Goal: Task Accomplishment & Management: Manage account settings

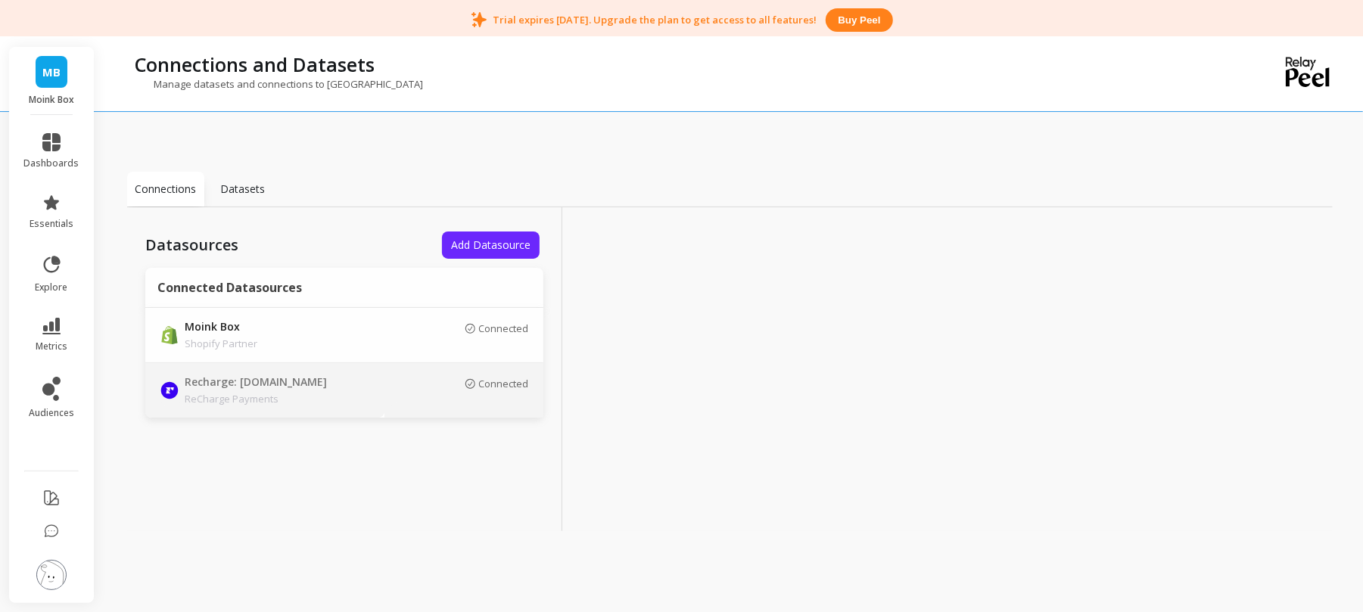
click at [268, 404] on p "ReCharge Payments" at bounding box center [291, 398] width 212 height 15
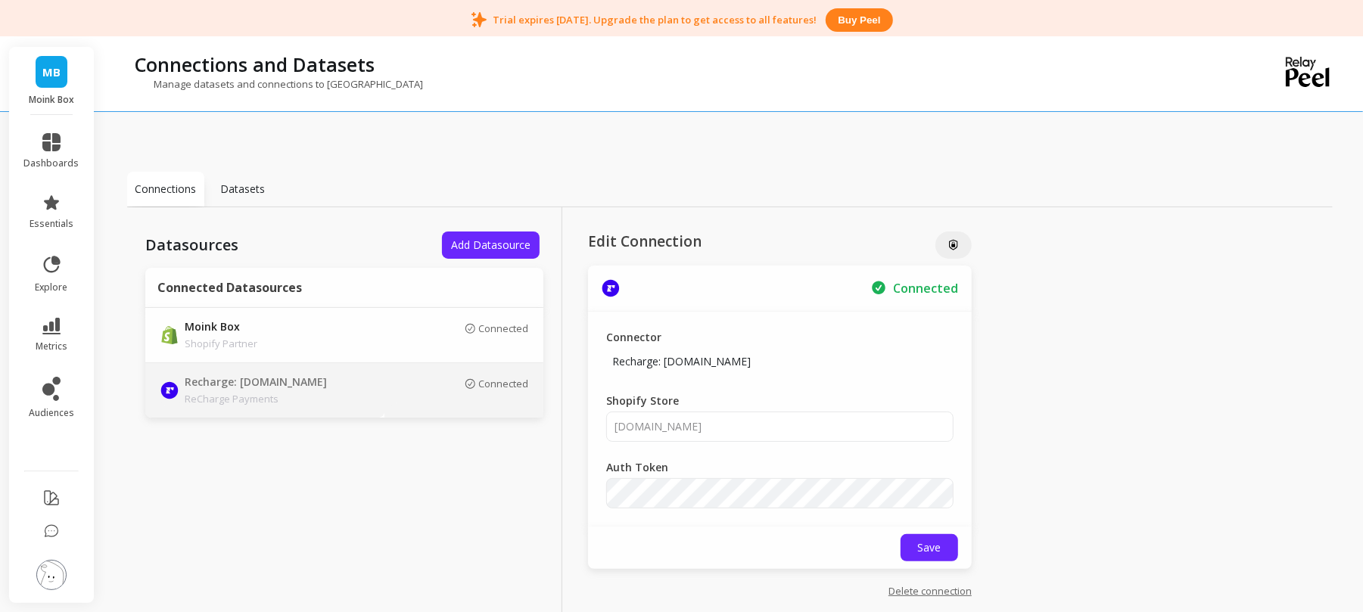
scroll to position [39, 0]
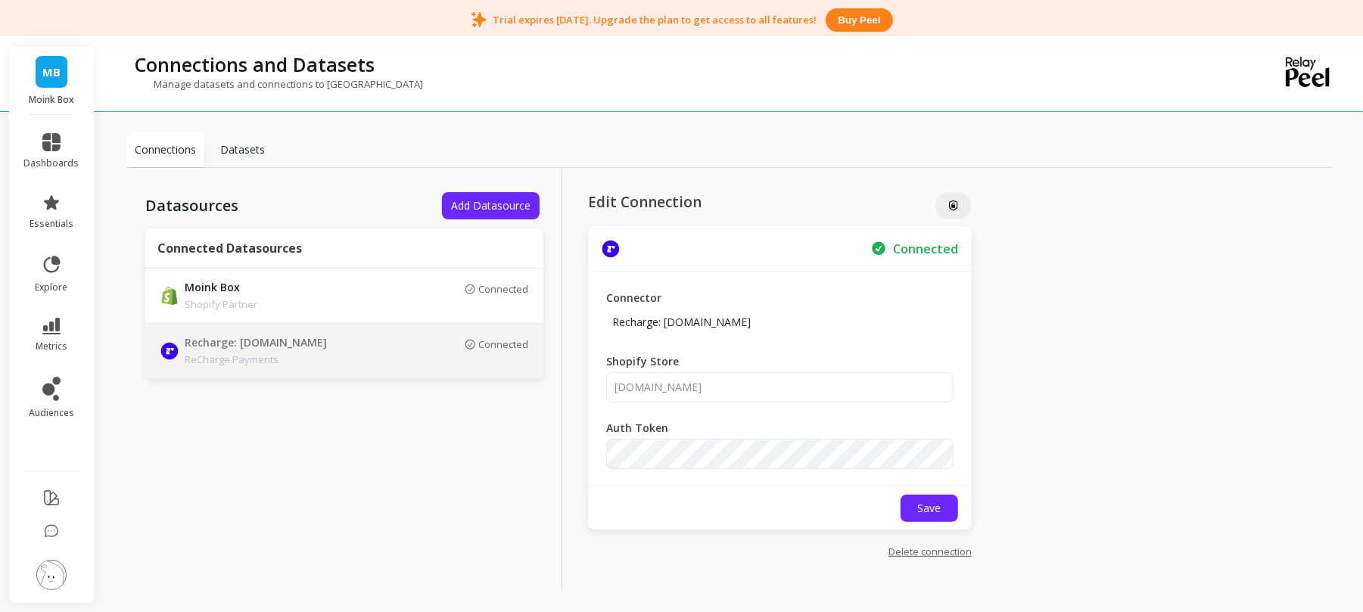
click at [240, 150] on p "Datasets" at bounding box center [243, 149] width 45 height 15
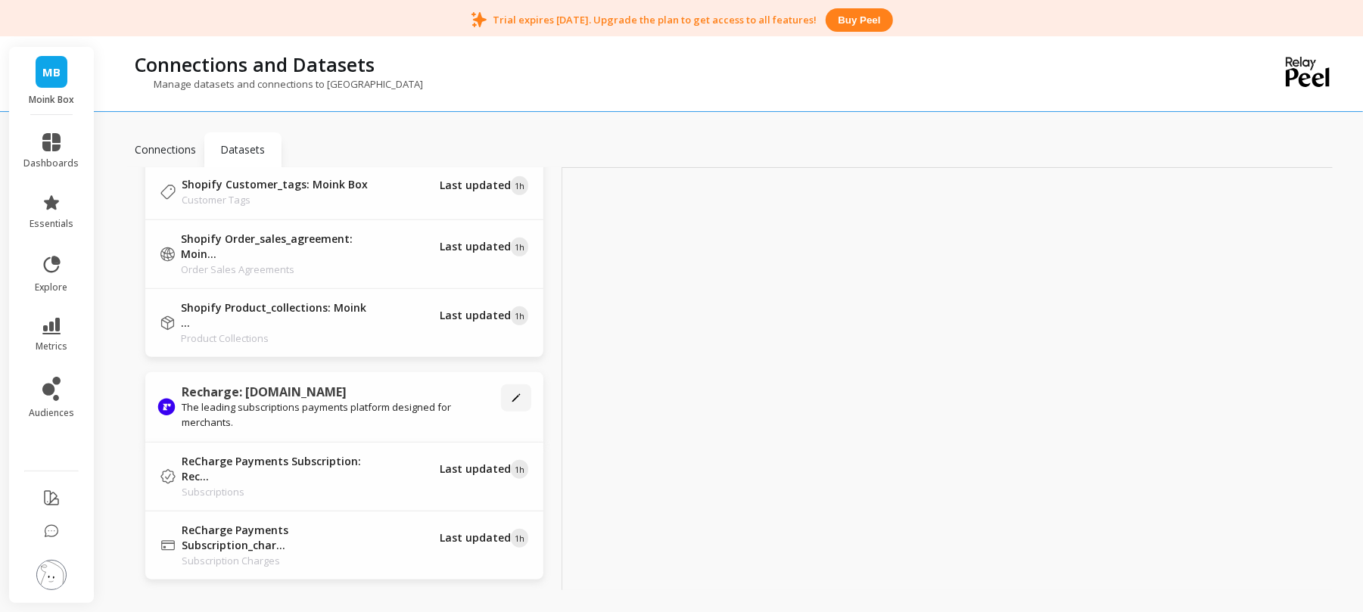
scroll to position [751, 0]
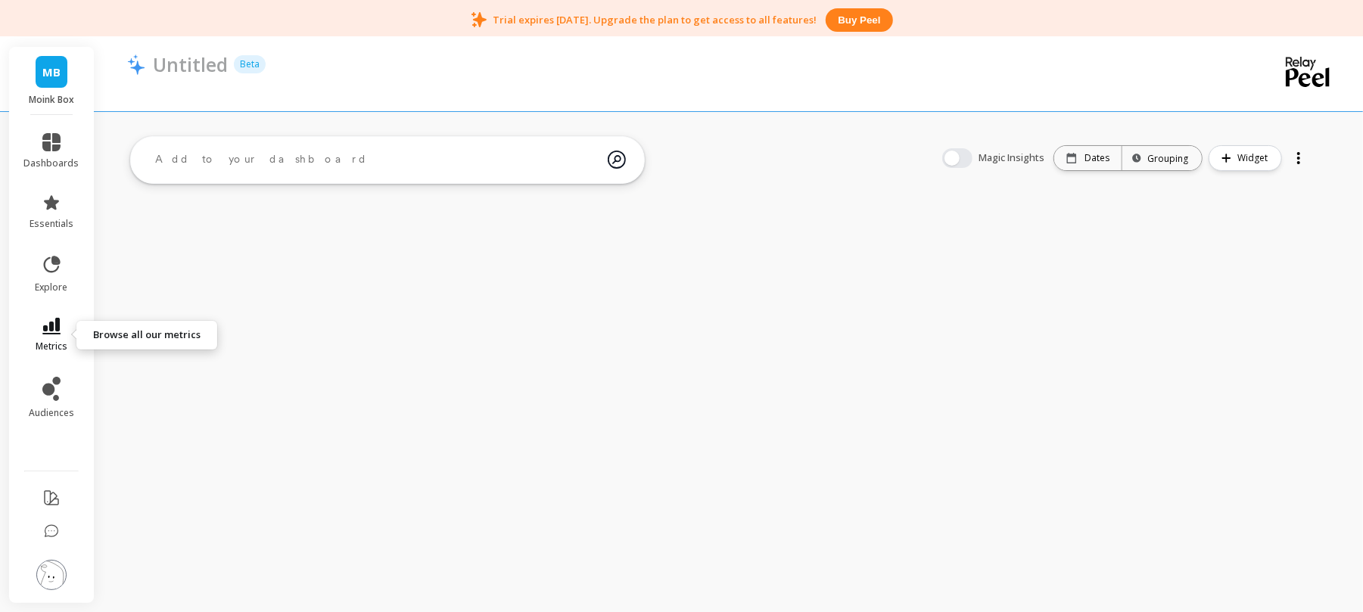
click at [58, 328] on icon at bounding box center [51, 326] width 18 height 17
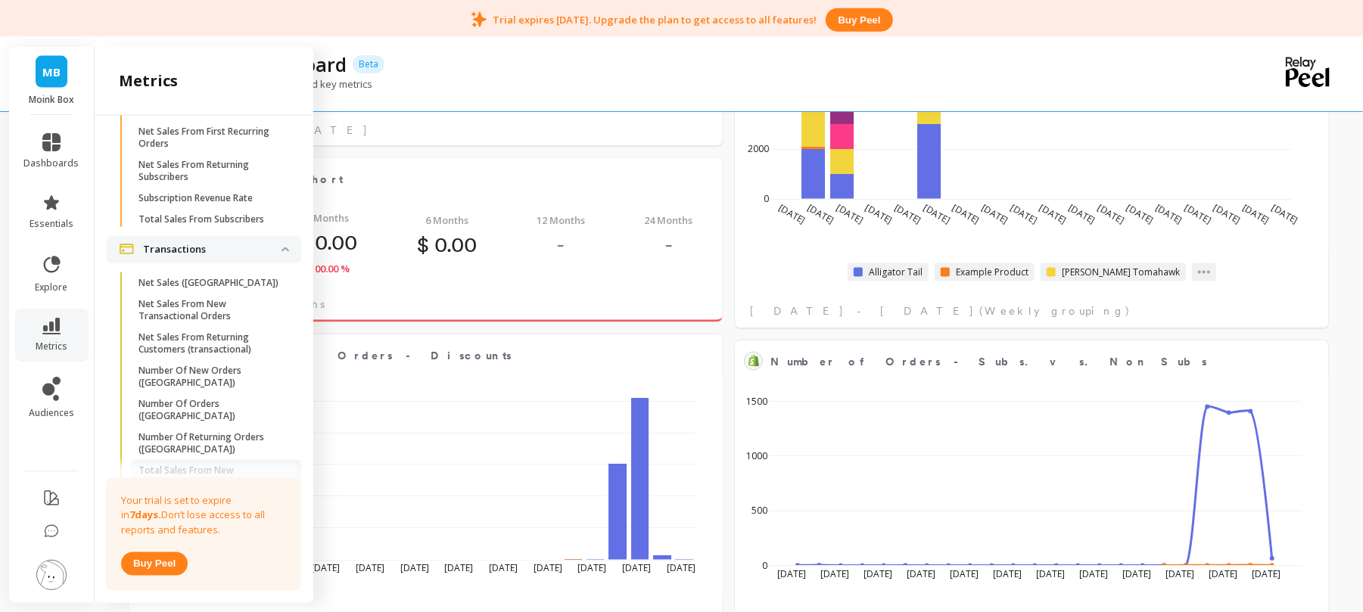
scroll to position [2543, 0]
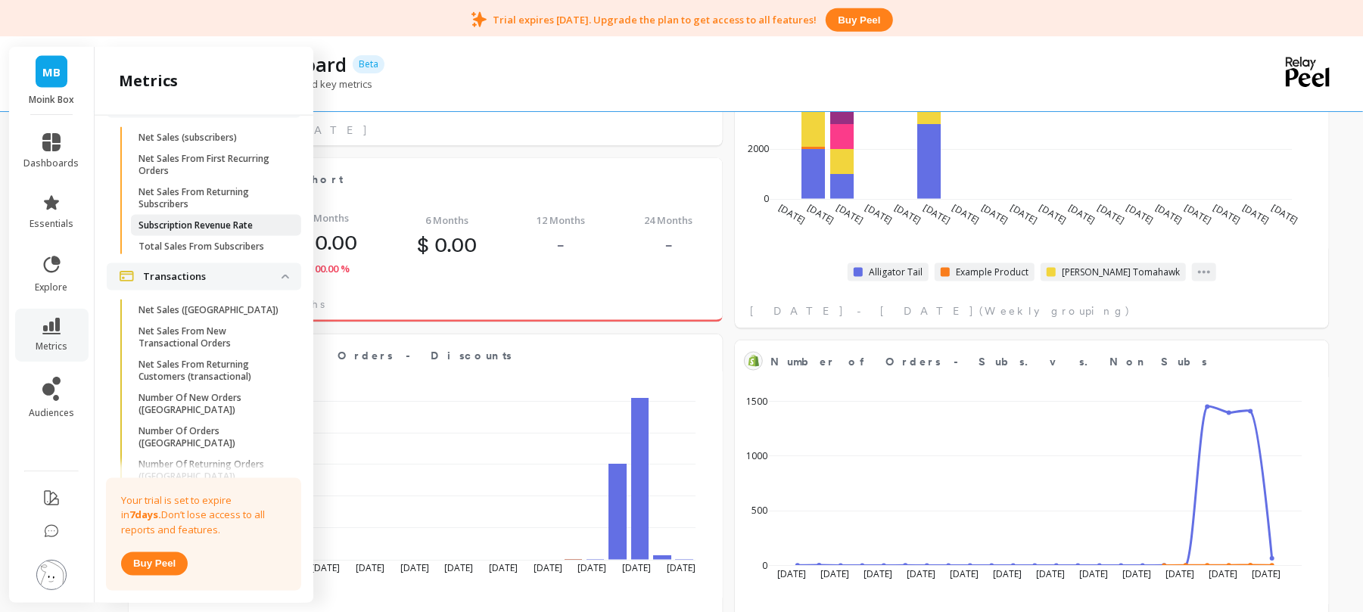
click at [198, 232] on p "Subscription Revenue Rate" at bounding box center [196, 226] width 114 height 12
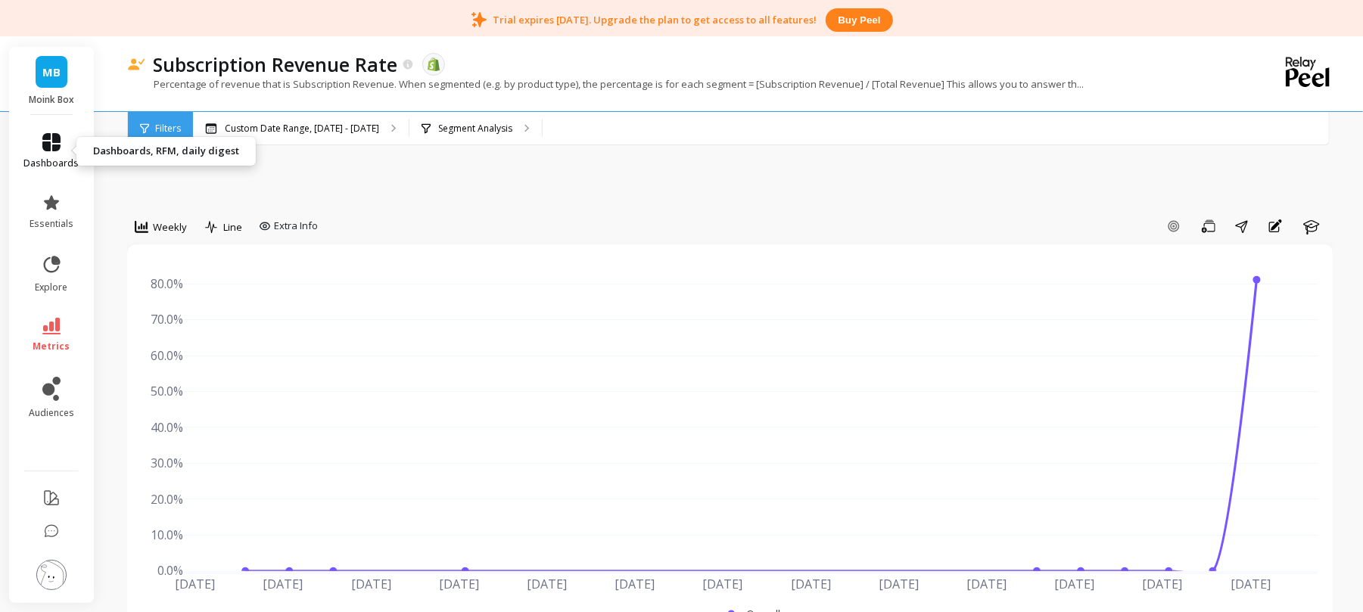
click at [55, 141] on icon at bounding box center [51, 142] width 18 height 18
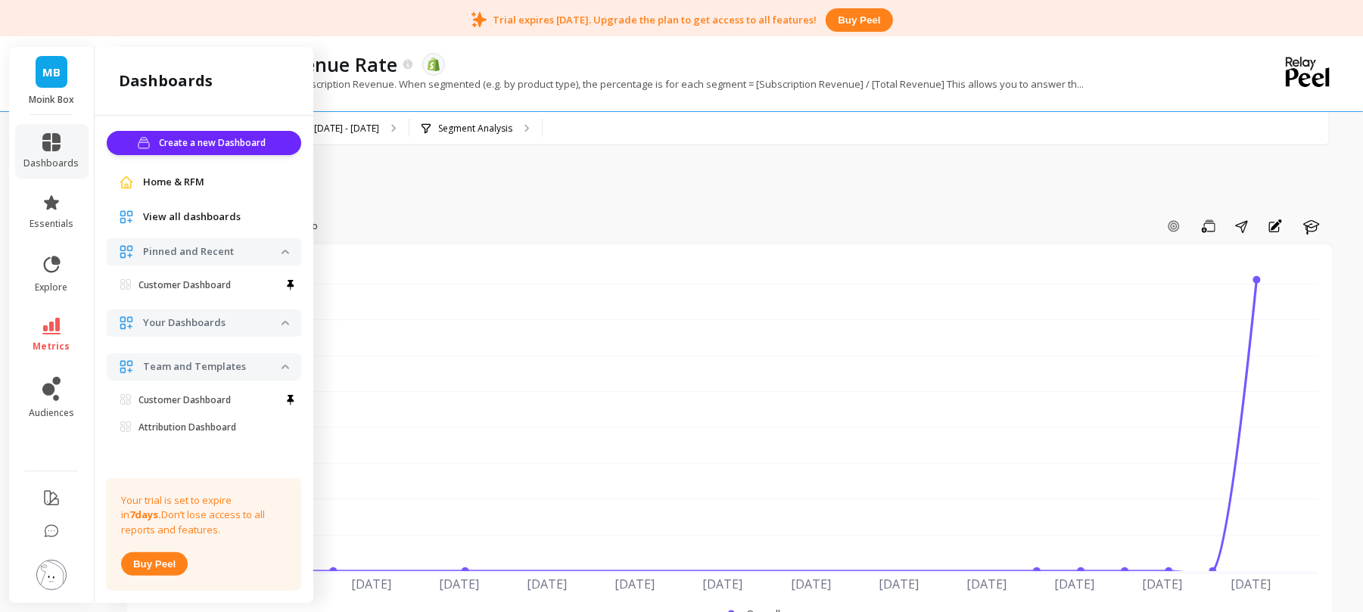
click at [179, 176] on span "Home & RFM" at bounding box center [173, 182] width 61 height 15
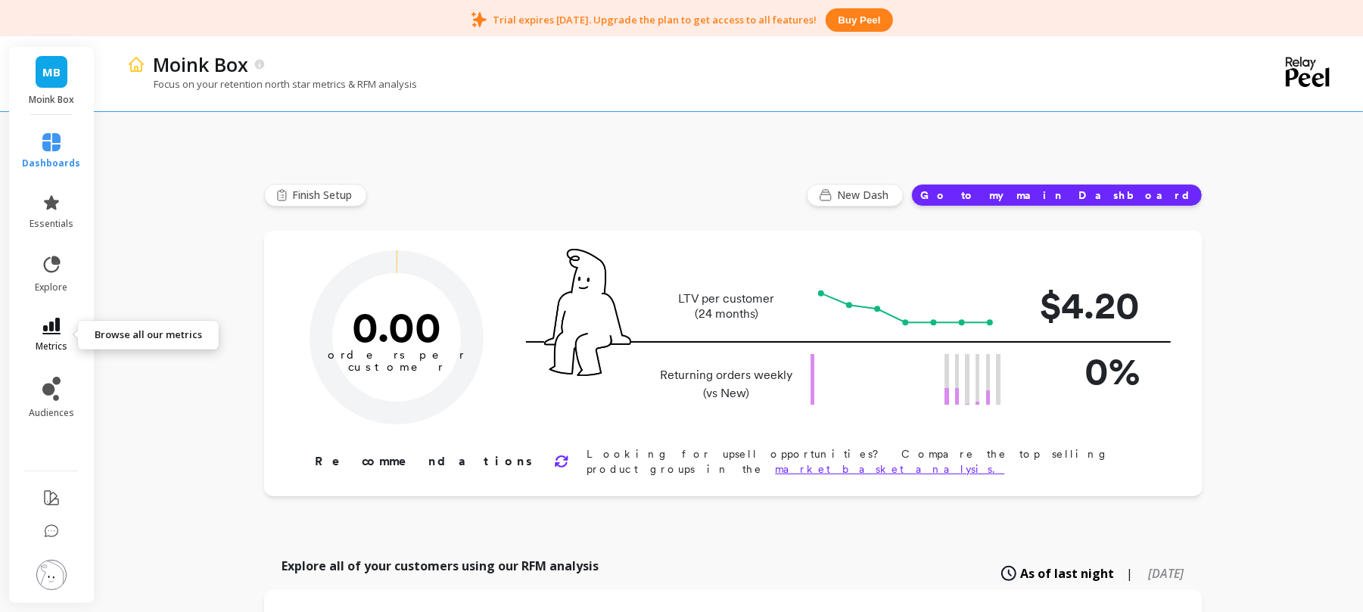
click at [40, 338] on link "metrics" at bounding box center [52, 335] width 58 height 35
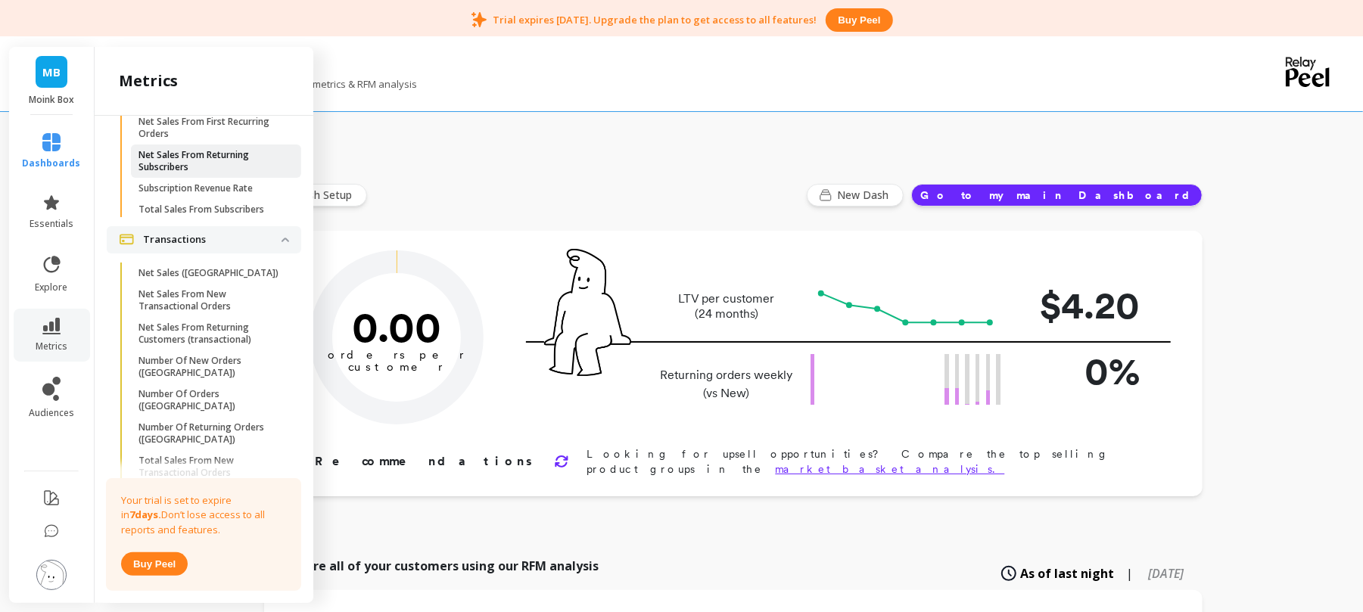
scroll to position [2581, 0]
click at [209, 215] on p "Total Sales From Subscribers" at bounding box center [202, 209] width 126 height 12
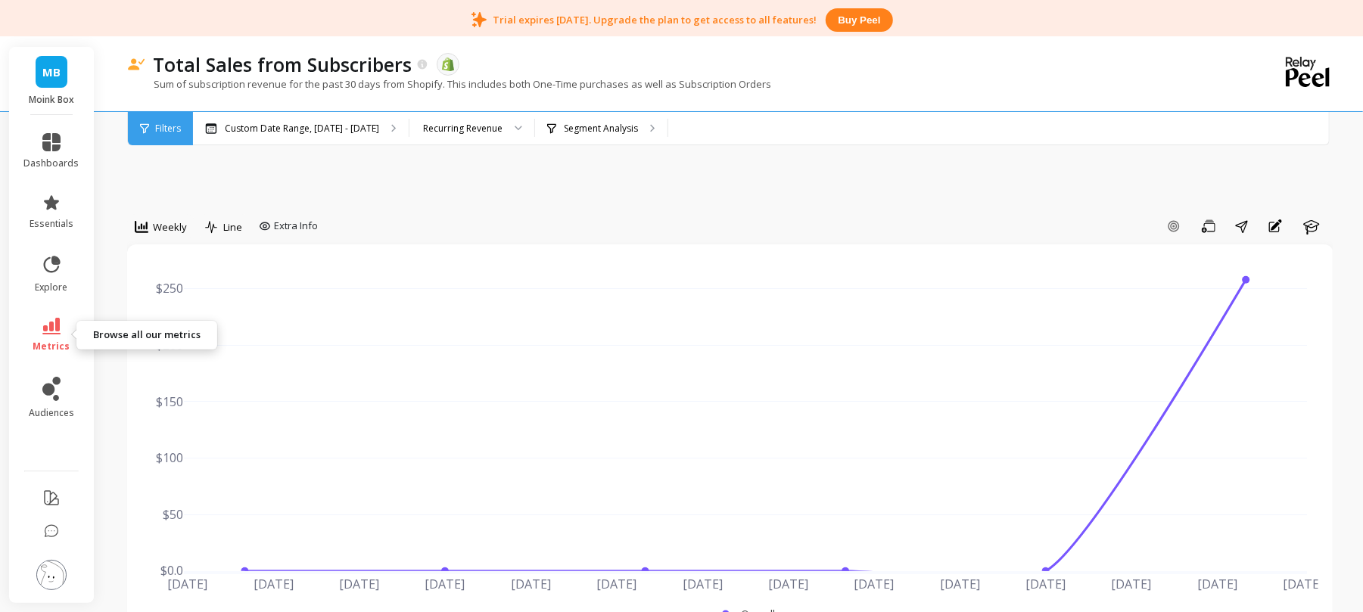
click at [65, 334] on link "metrics" at bounding box center [51, 335] width 55 height 35
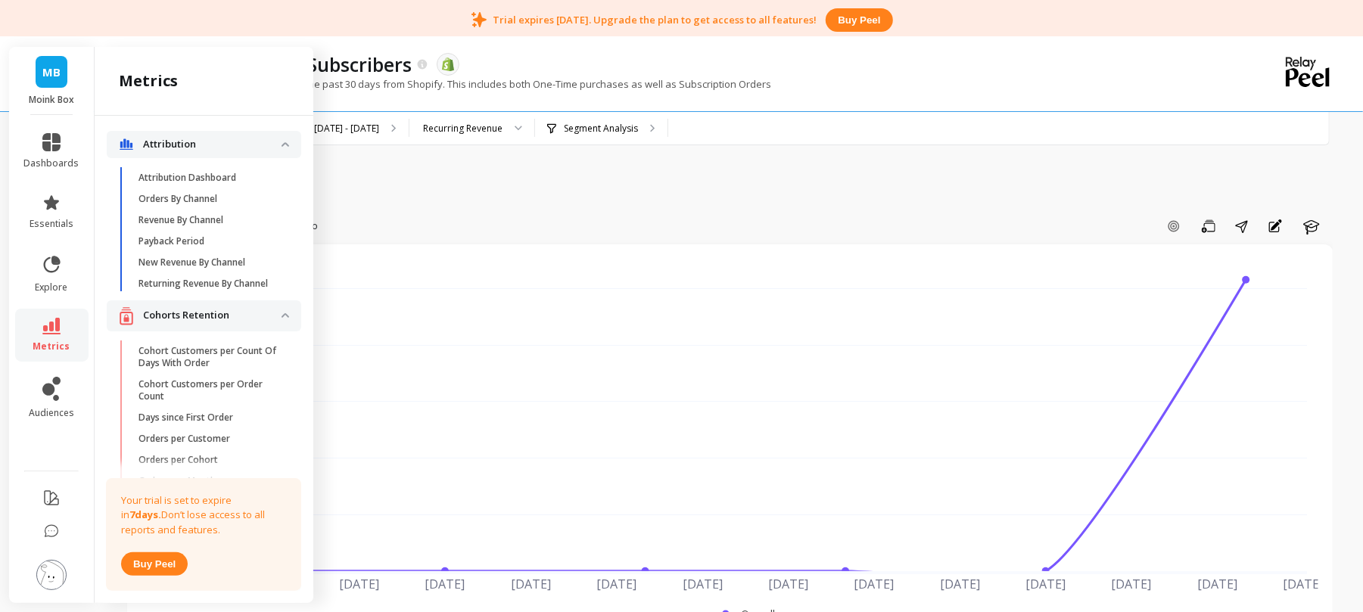
scroll to position [2581, 0]
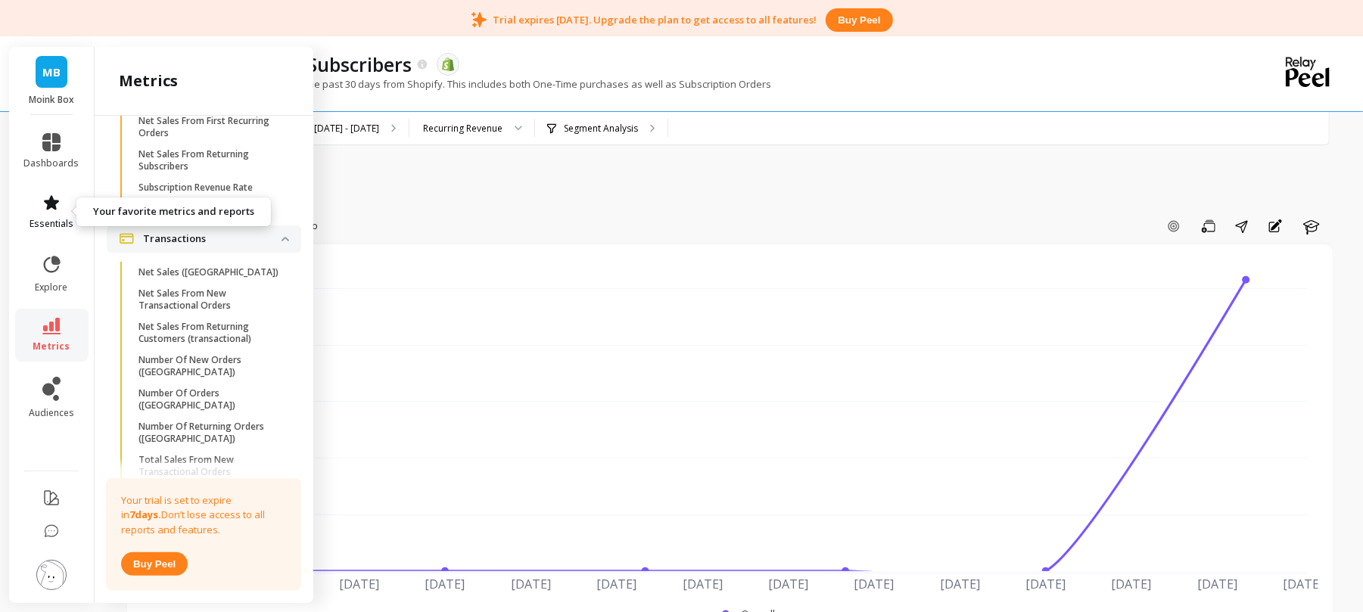
click at [45, 198] on icon at bounding box center [51, 203] width 18 height 18
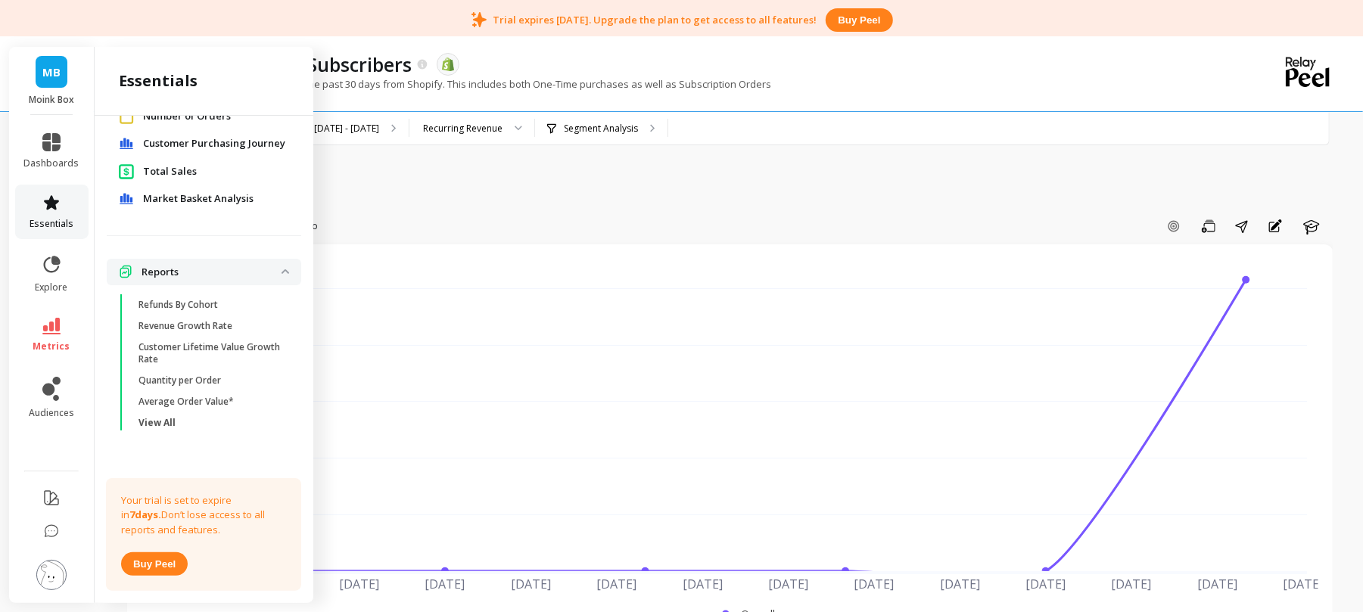
scroll to position [76, 0]
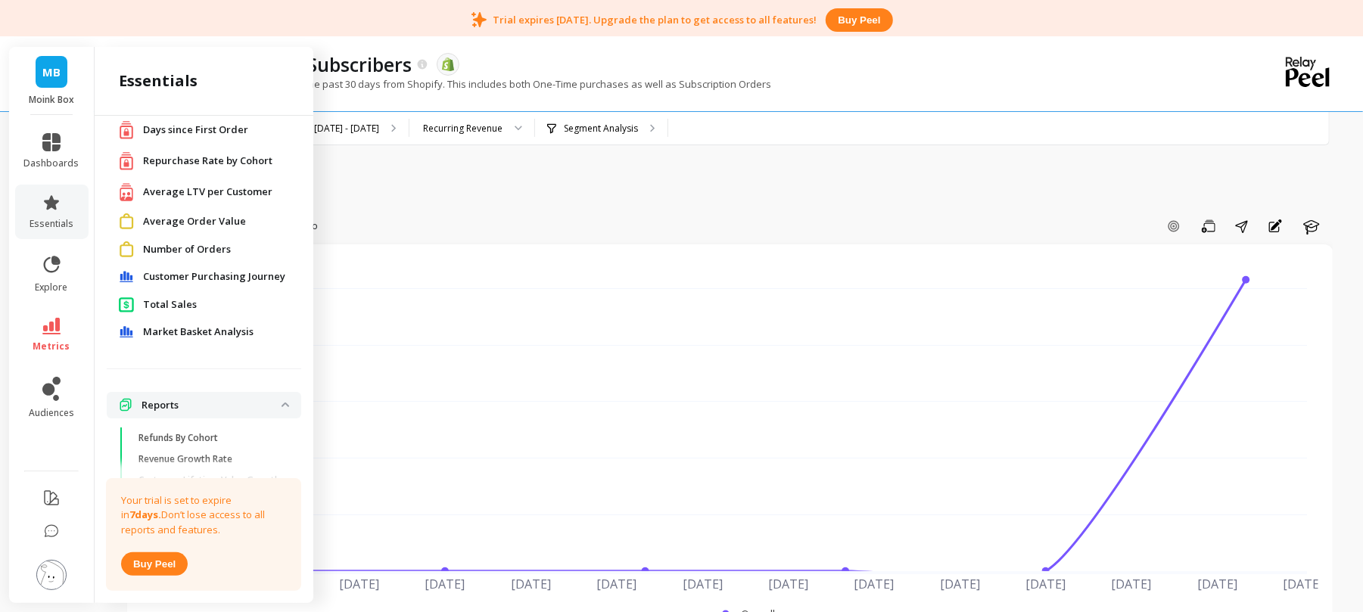
click at [150, 304] on span "Total Sales" at bounding box center [170, 304] width 54 height 15
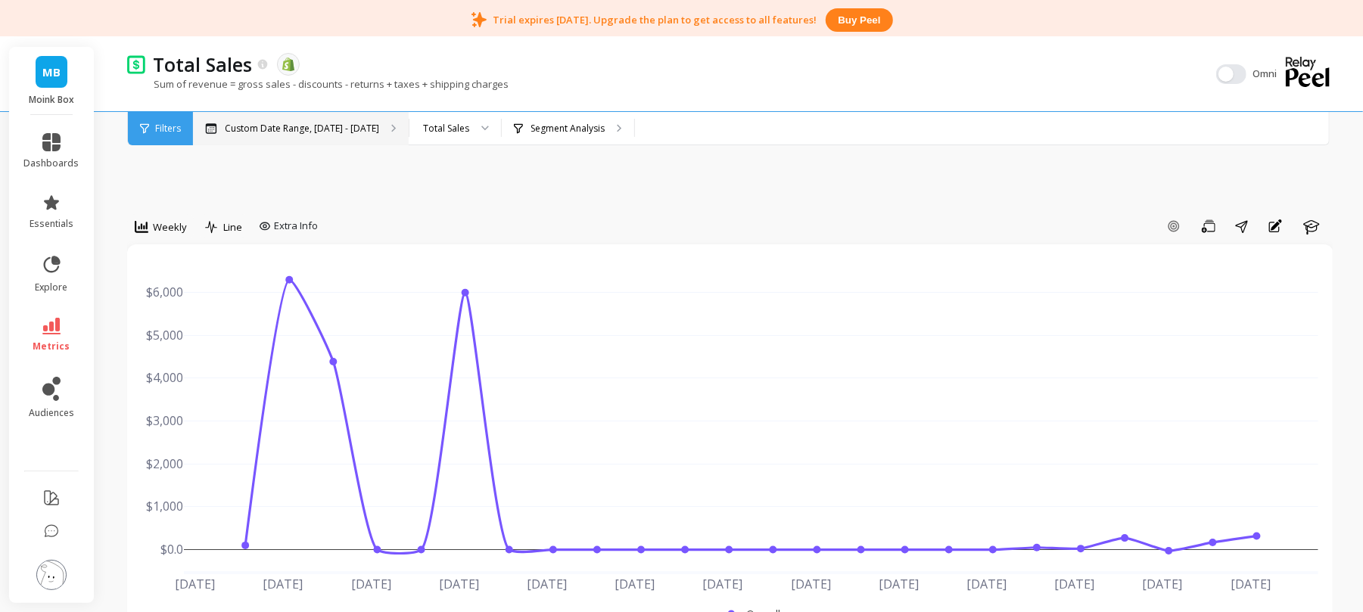
click at [334, 133] on p "Custom Date Range, [DATE] - [DATE]" at bounding box center [302, 129] width 154 height 12
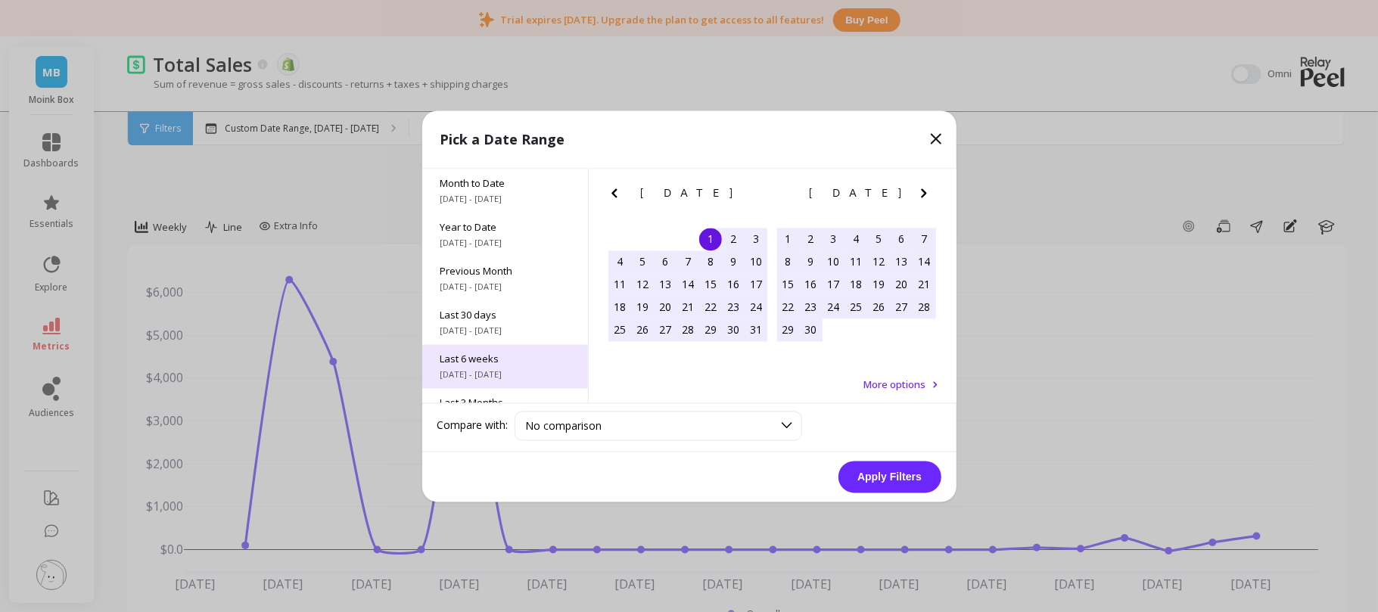
scroll to position [104, 0]
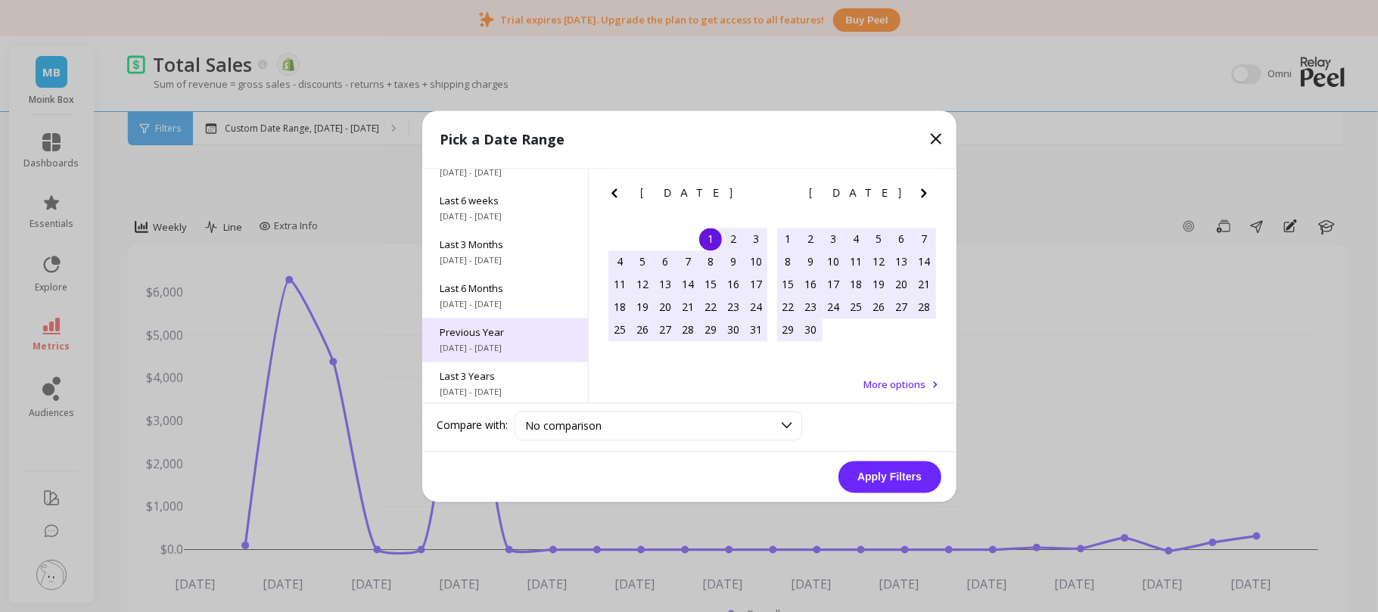
click at [500, 329] on span "Previous Year" at bounding box center [505, 333] width 129 height 14
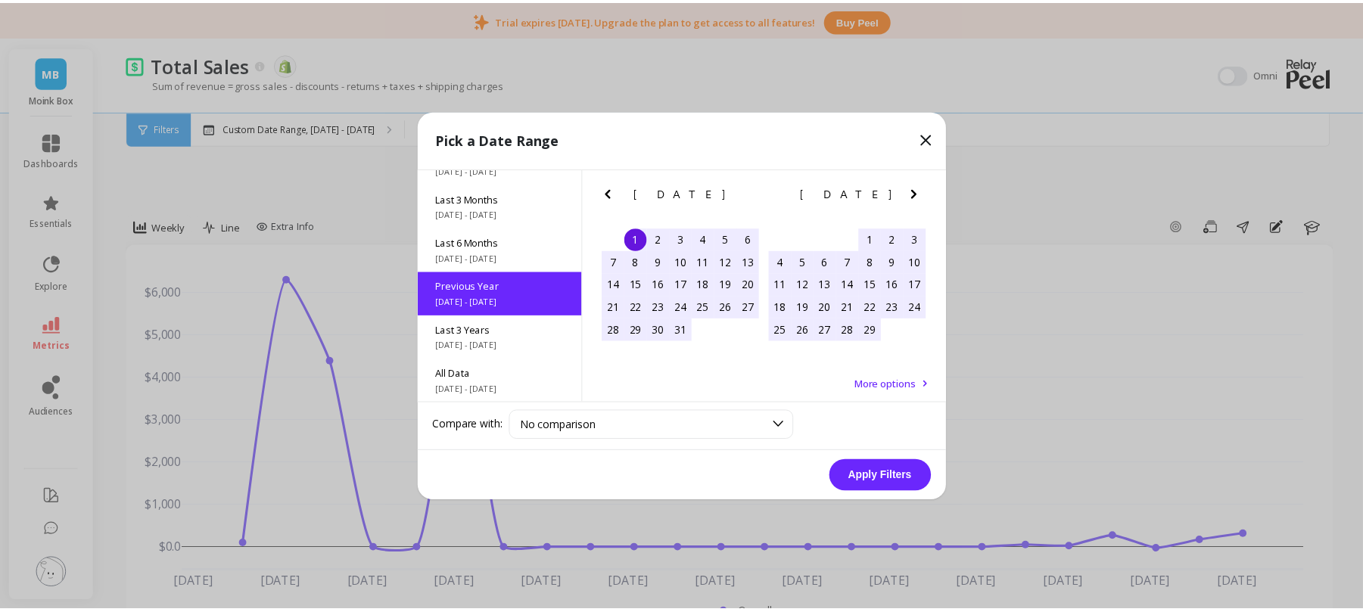
scroll to position [1, 0]
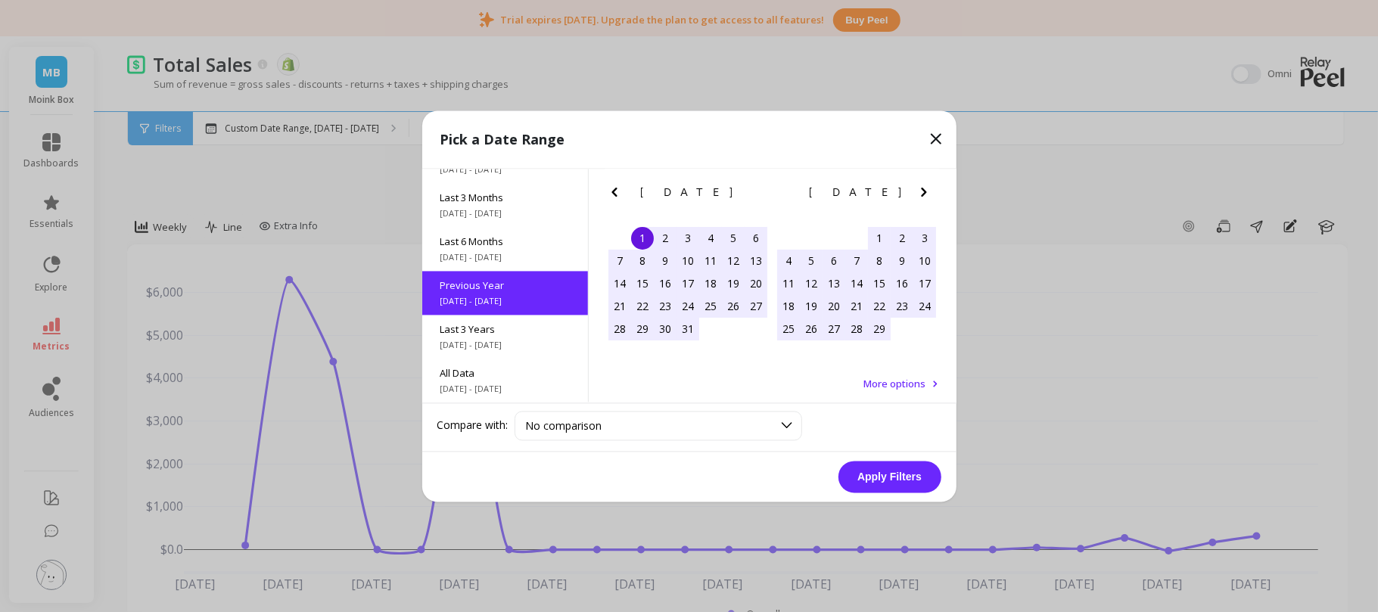
click at [875, 471] on button "Apply Filters" at bounding box center [890, 477] width 103 height 32
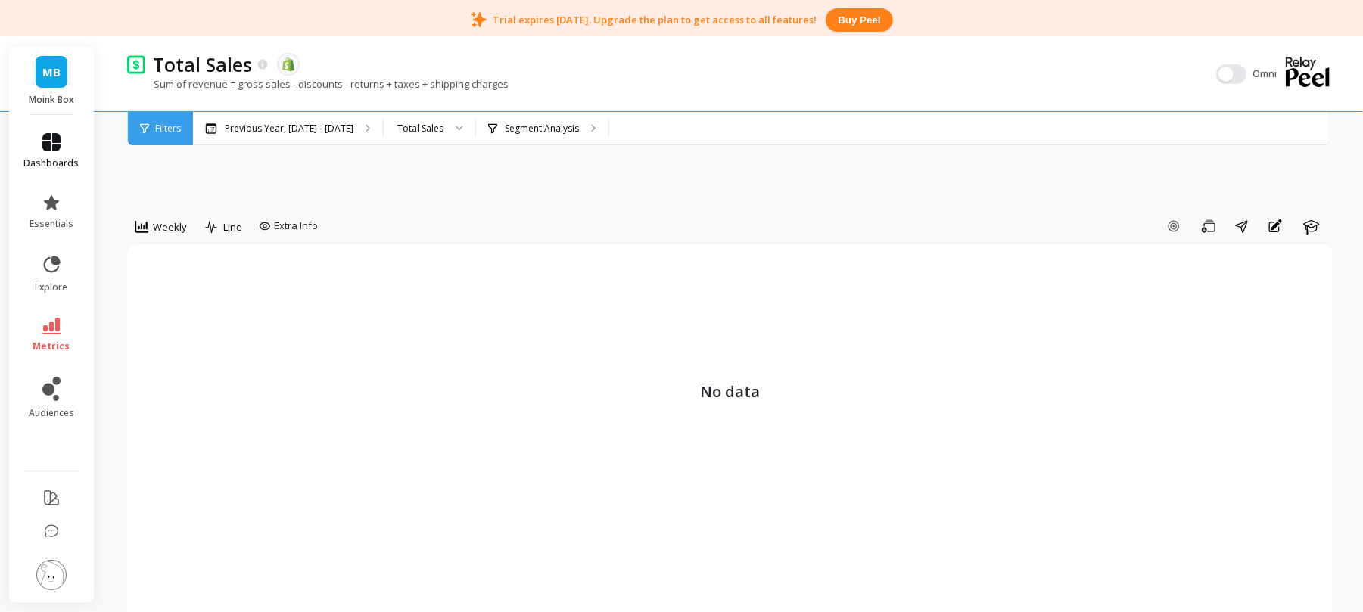
click at [38, 157] on span "dashboards" at bounding box center [51, 163] width 55 height 12
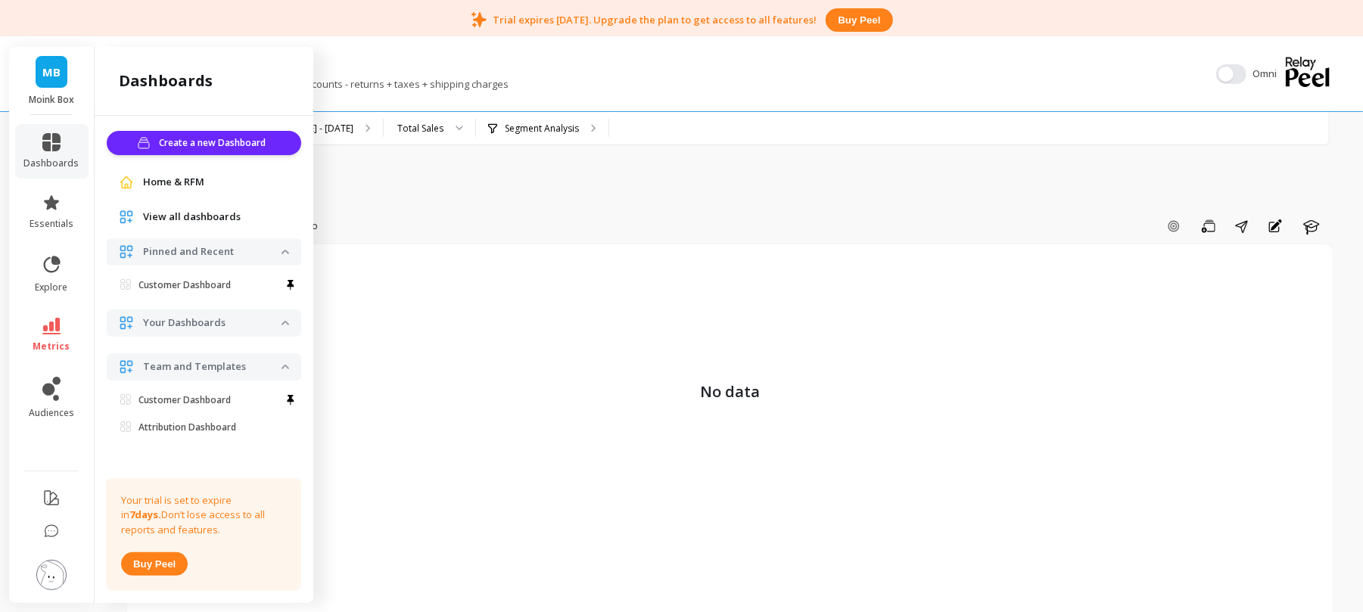
click at [51, 358] on li "metrics" at bounding box center [51, 335] width 73 height 53
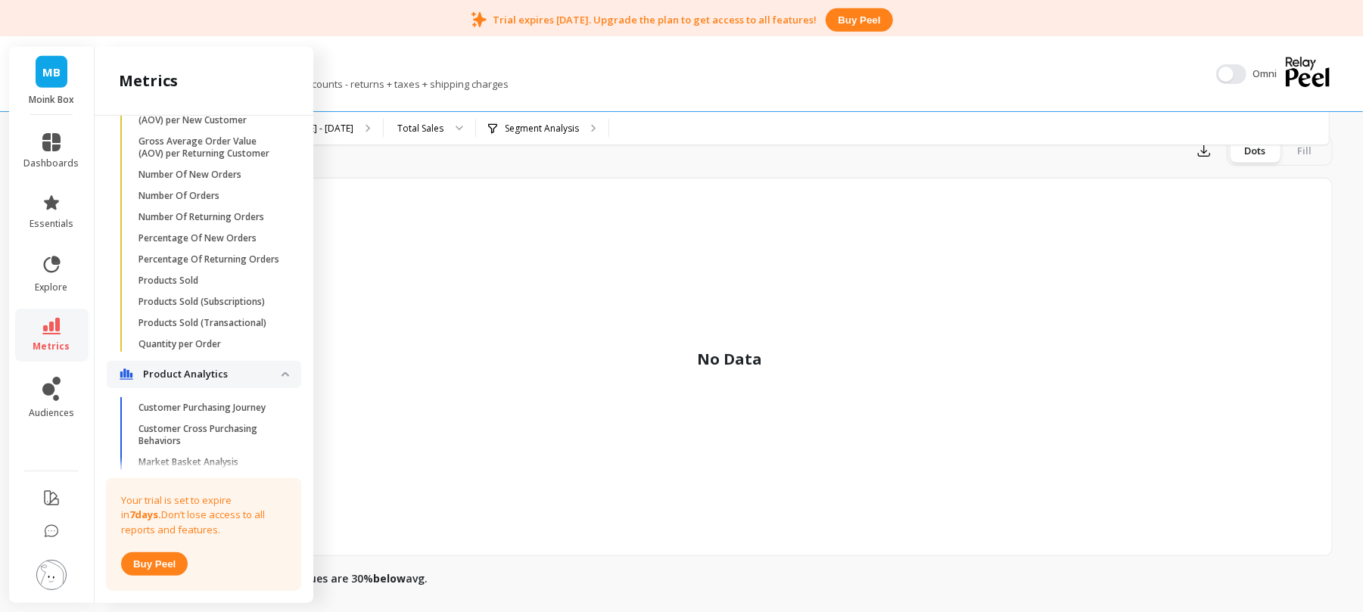
scroll to position [1631, 0]
click at [215, 201] on p "Number Of Orders" at bounding box center [179, 195] width 81 height 12
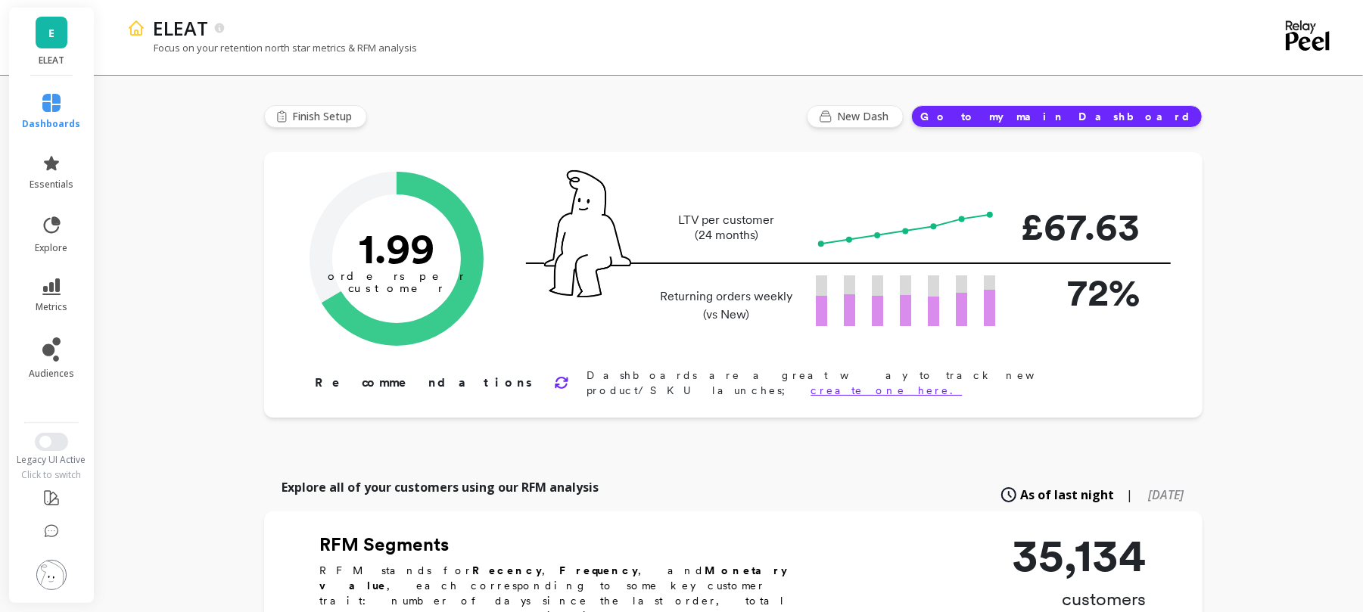
click at [61, 579] on img at bounding box center [51, 575] width 30 height 30
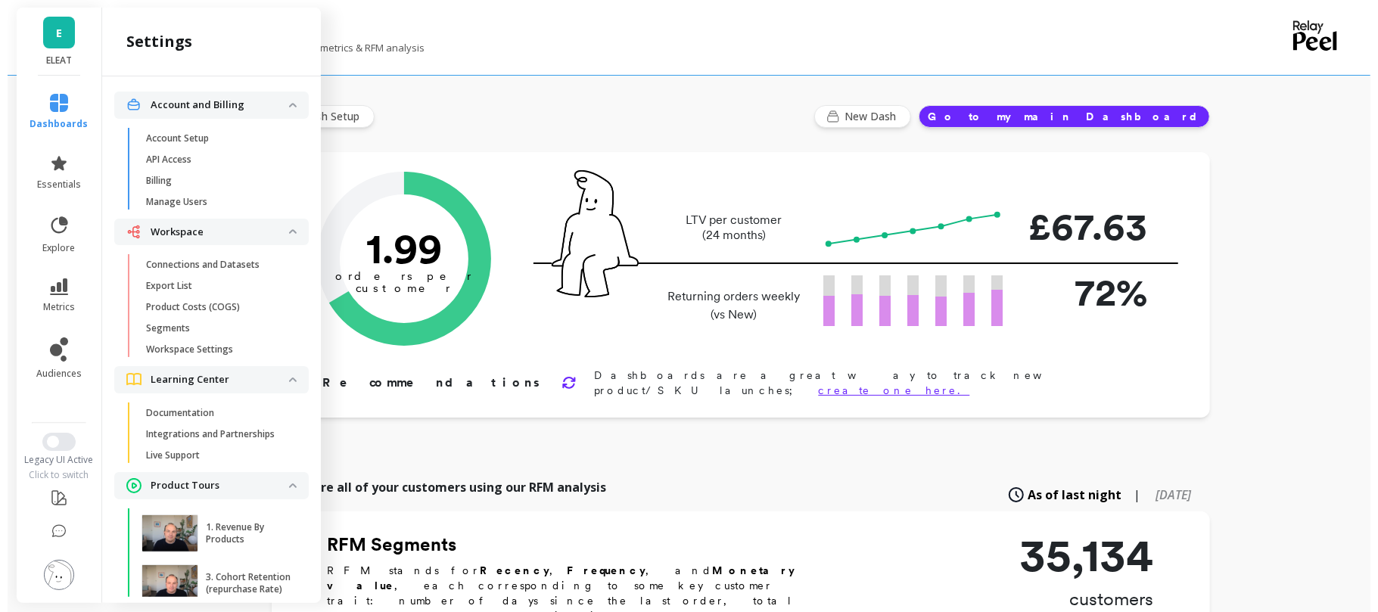
scroll to position [95, 0]
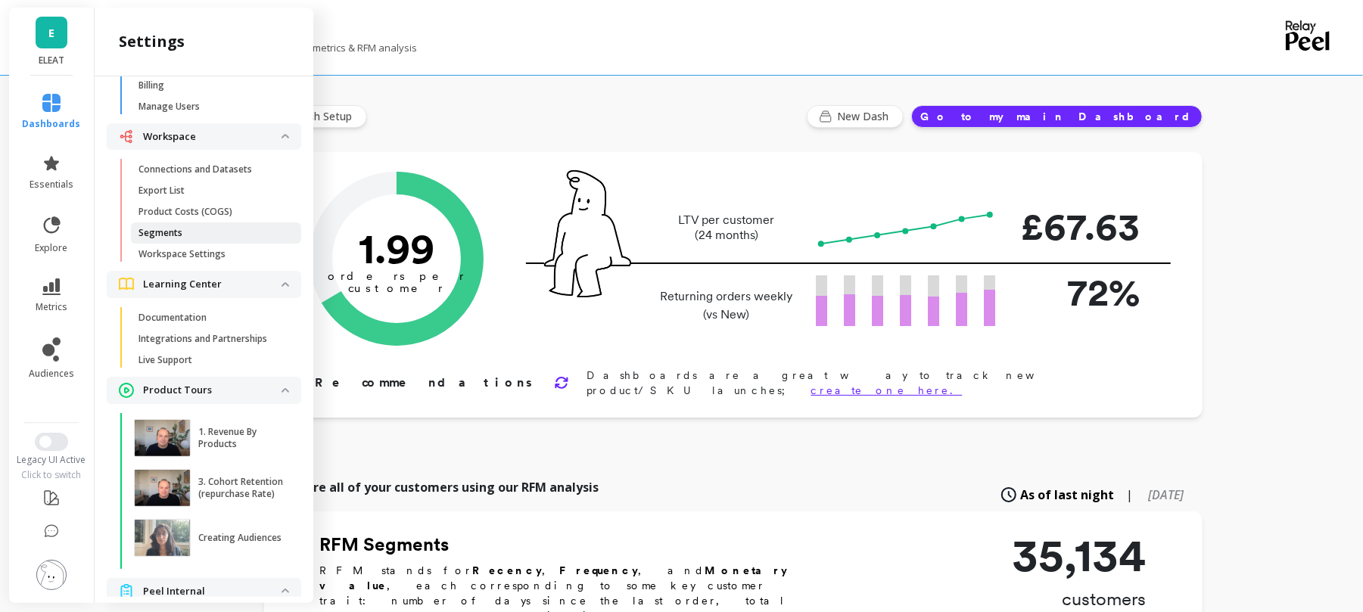
click at [218, 231] on span "Segments" at bounding box center [211, 233] width 145 height 12
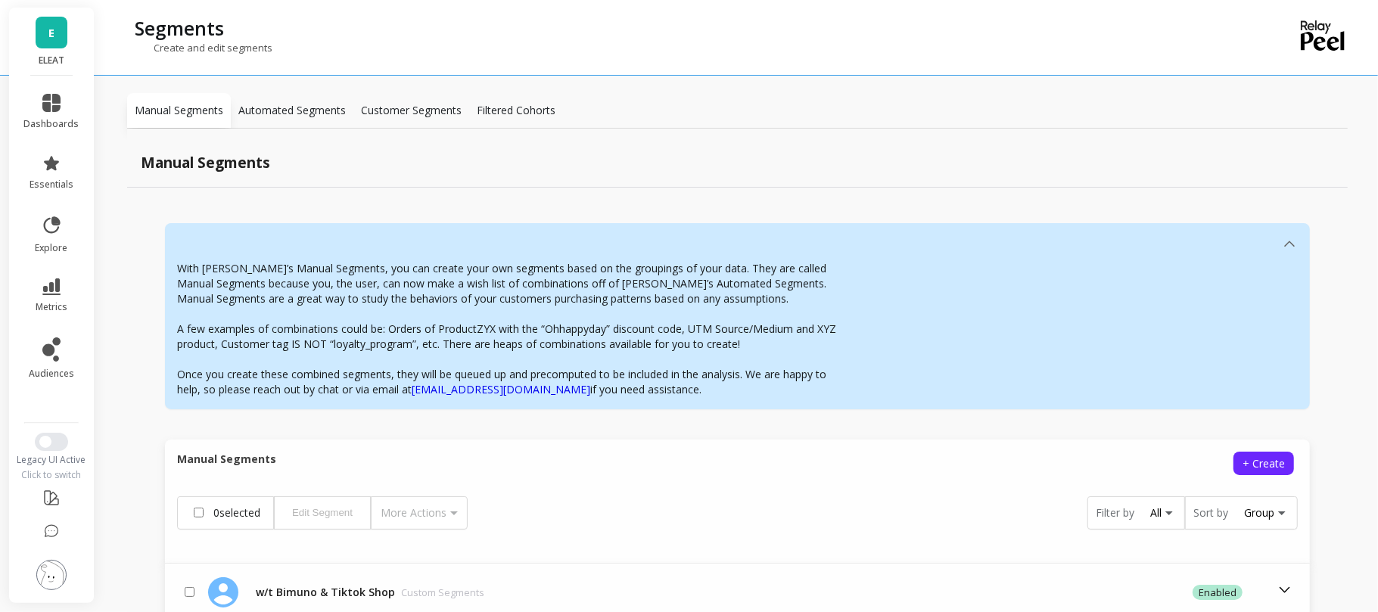
scroll to position [174, 0]
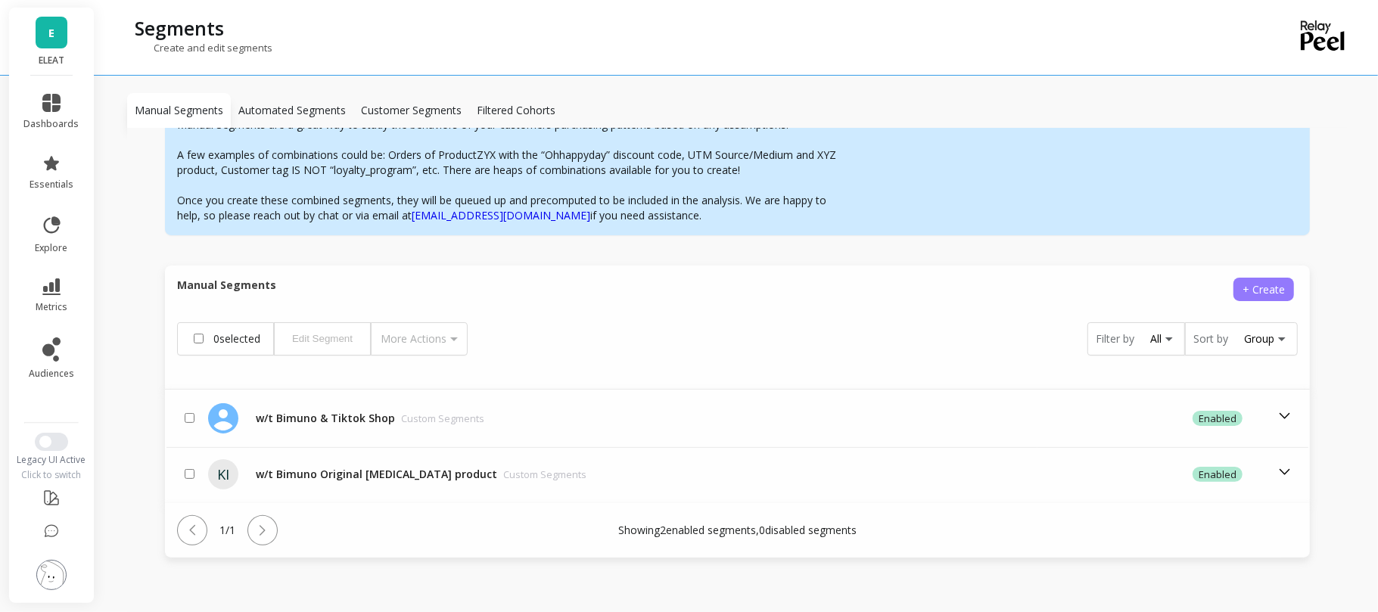
click at [1263, 291] on span "+ Create" at bounding box center [1264, 289] width 42 height 14
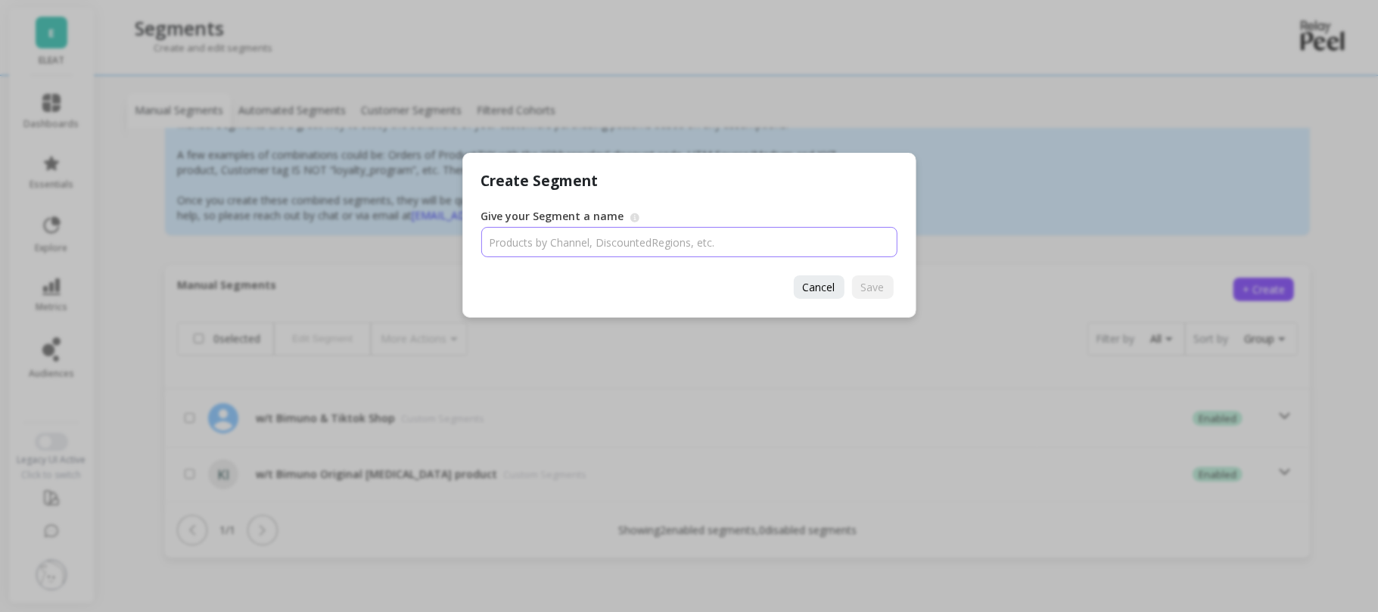
click at [758, 227] on input "Give your Segment a name" at bounding box center [689, 242] width 416 height 30
type input "test"
click at [873, 298] on button "Save" at bounding box center [873, 287] width 42 height 23
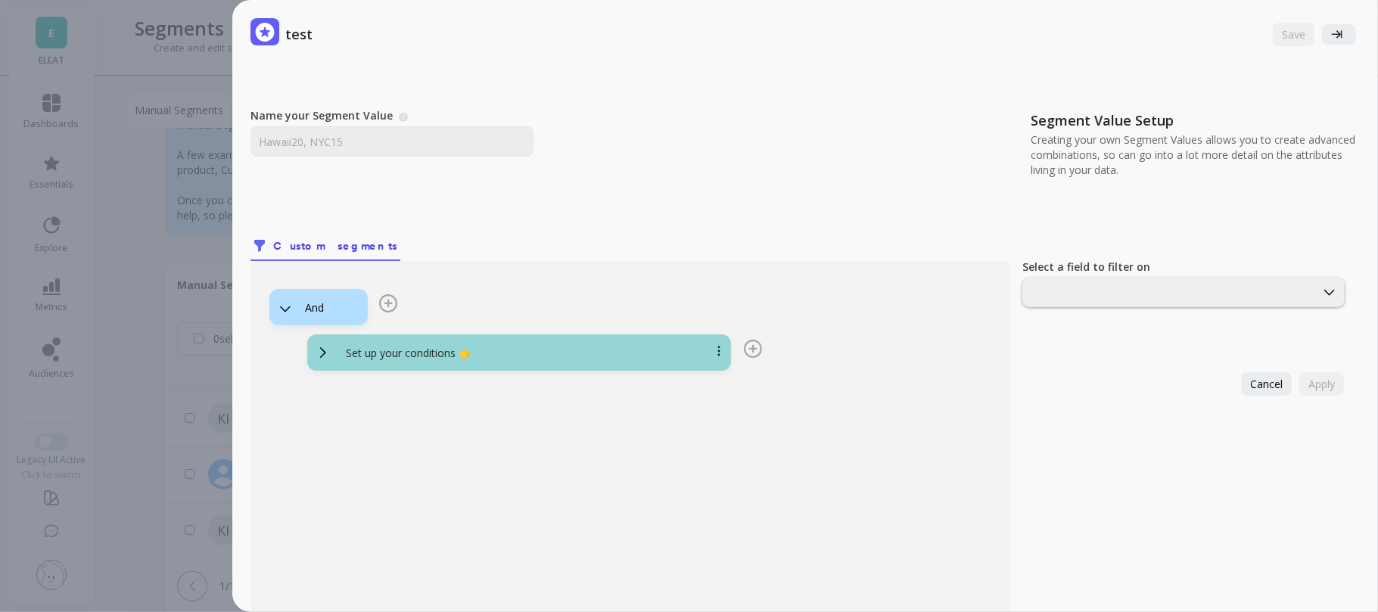
click at [436, 158] on div "Name your Segment Value A Segment Value describes the unique segment/filter you…" at bounding box center [635, 148] width 768 height 80
click at [430, 138] on input "Name your Segment Value" at bounding box center [392, 141] width 283 height 30
type input "test"
click at [471, 348] on p "Set up your conditions 👉" at bounding box center [409, 353] width 126 height 15
click at [1092, 284] on div at bounding box center [1169, 292] width 292 height 17
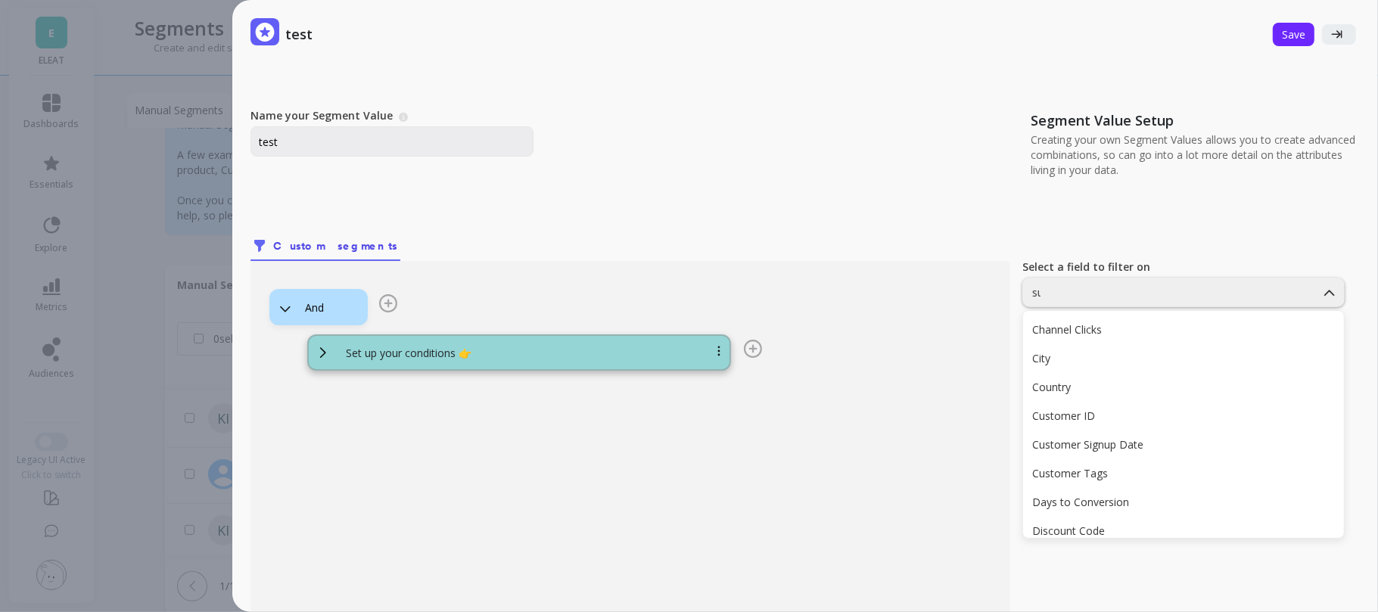
type input "sub"
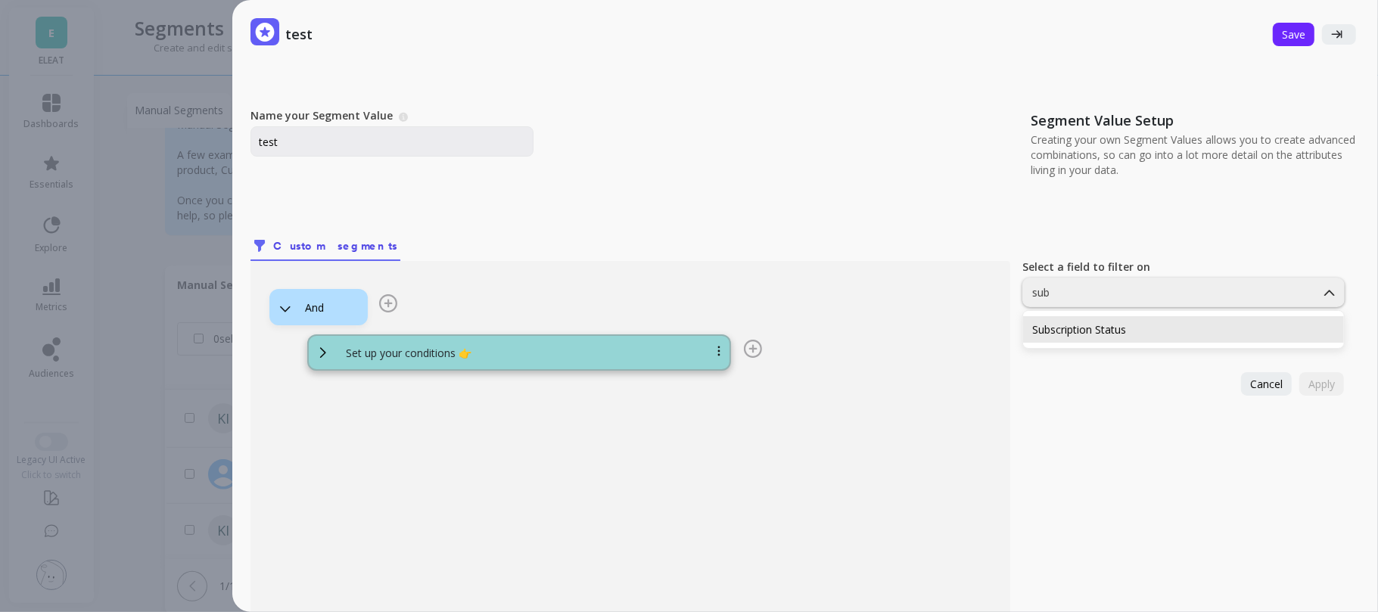
click at [1120, 334] on div "Subscription Status" at bounding box center [1184, 329] width 303 height 14
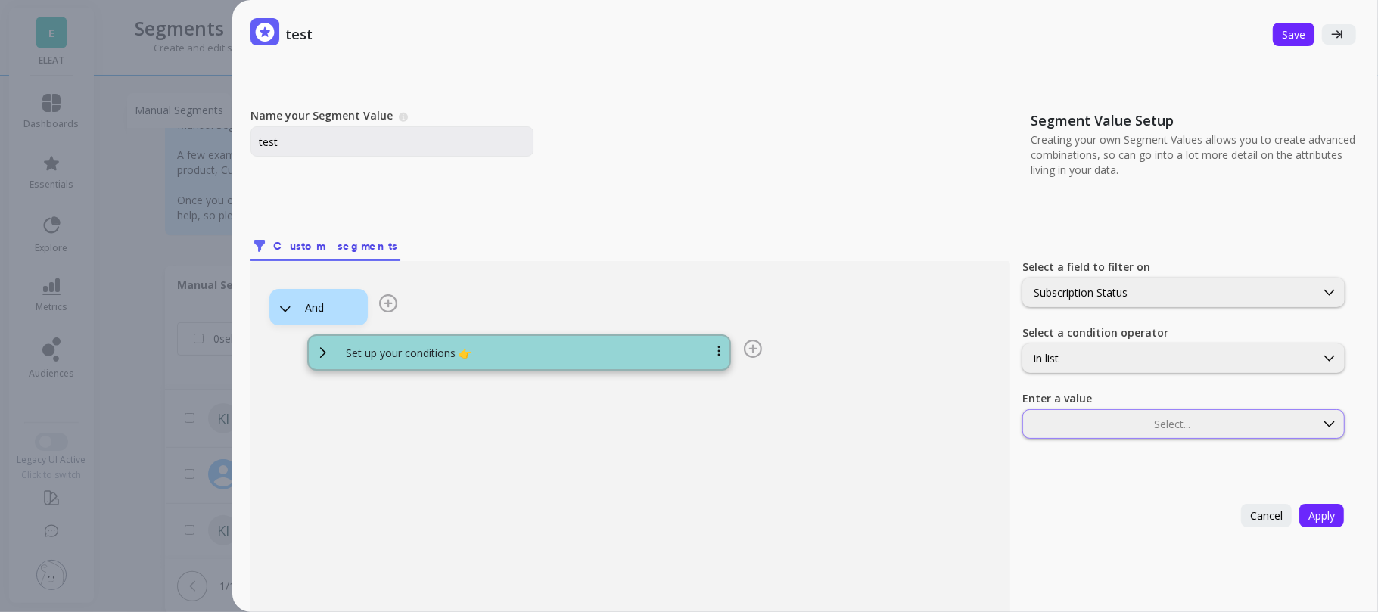
click at [1151, 427] on div at bounding box center [1169, 424] width 289 height 14
click at [1131, 459] on div "ACTIVE" at bounding box center [1184, 461] width 303 height 14
click at [1307, 507] on button "Apply" at bounding box center [1322, 515] width 45 height 23
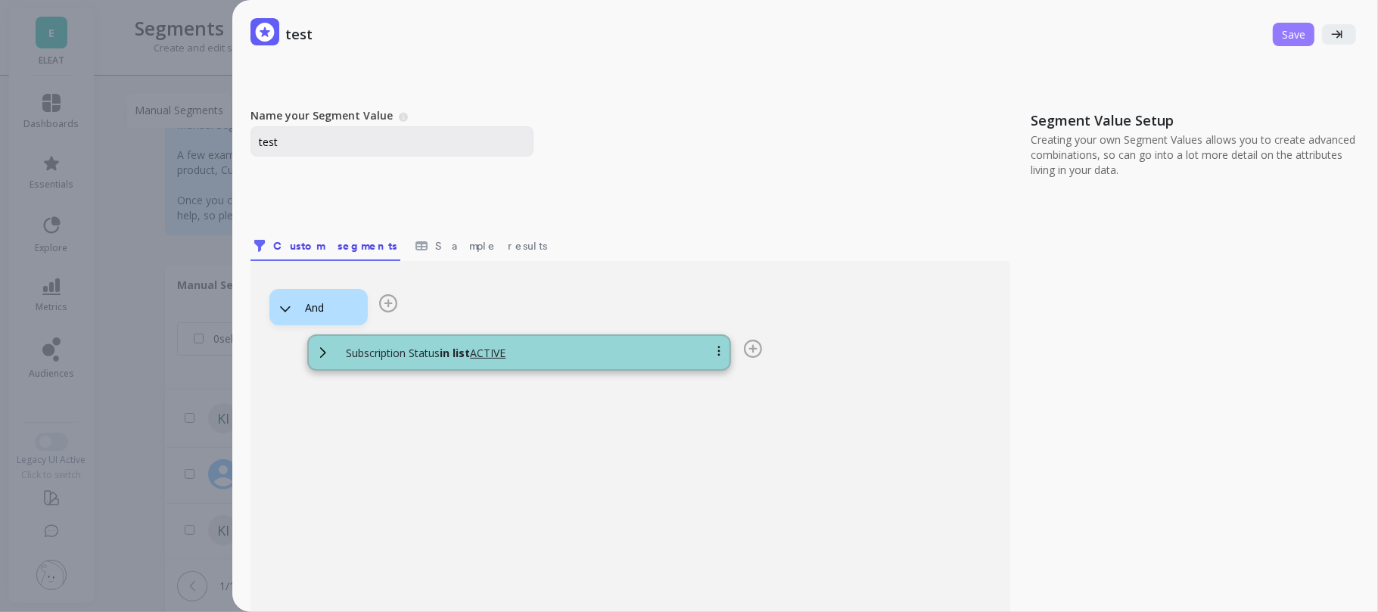
click at [1282, 27] on span "Save" at bounding box center [1293, 34] width 23 height 14
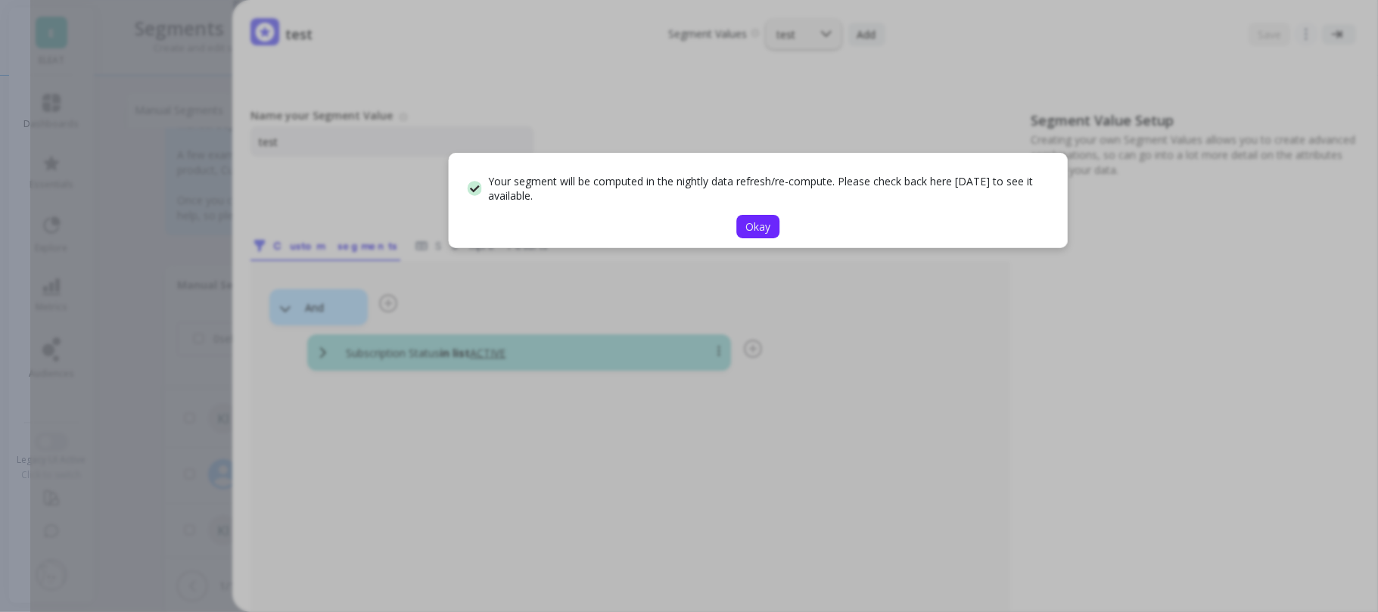
click at [754, 215] on button "Okay" at bounding box center [758, 226] width 43 height 23
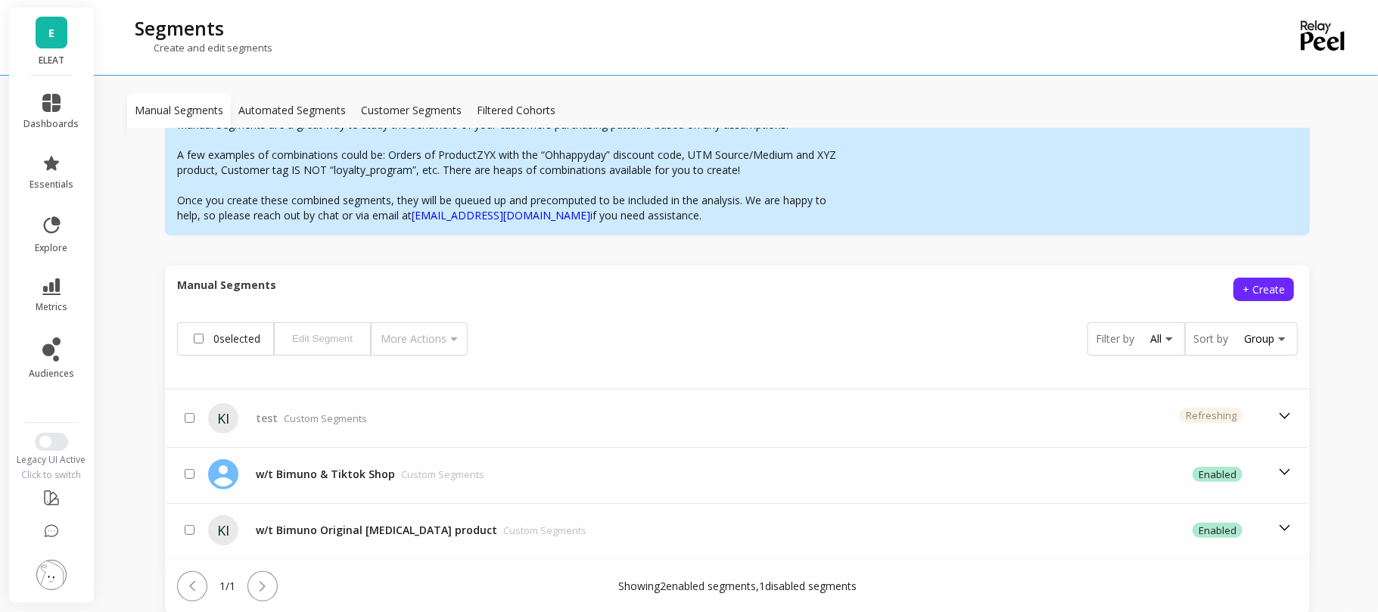
click at [55, 294] on icon at bounding box center [51, 287] width 18 height 17
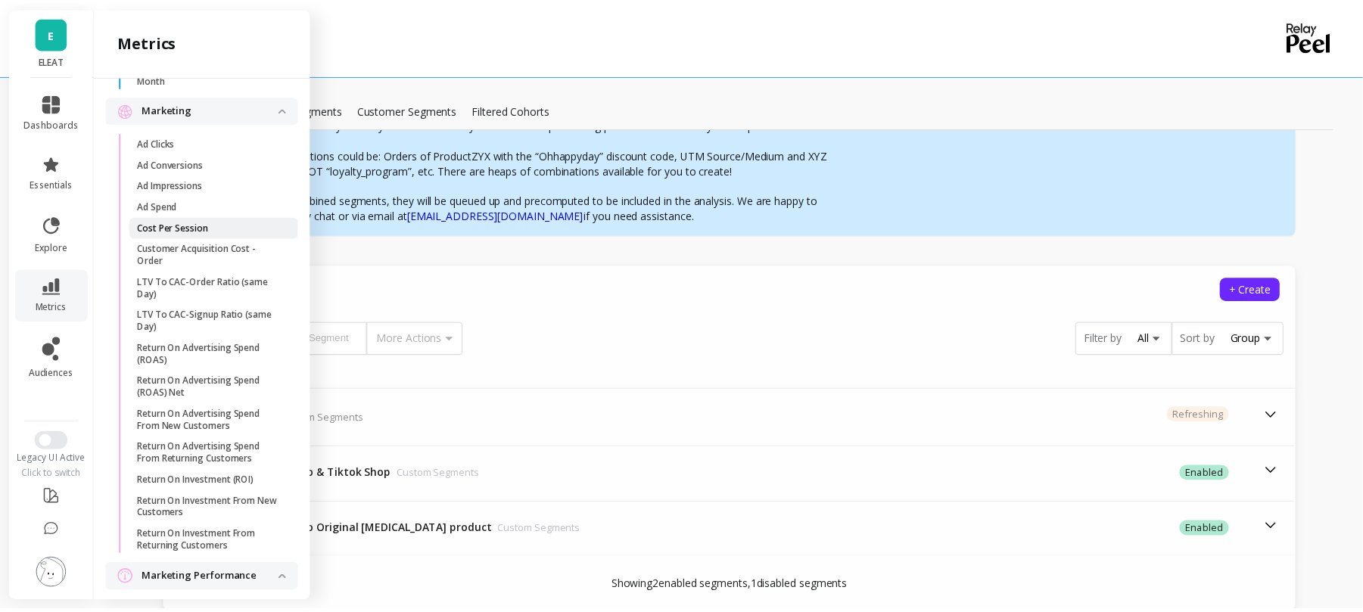
scroll to position [1408, 0]
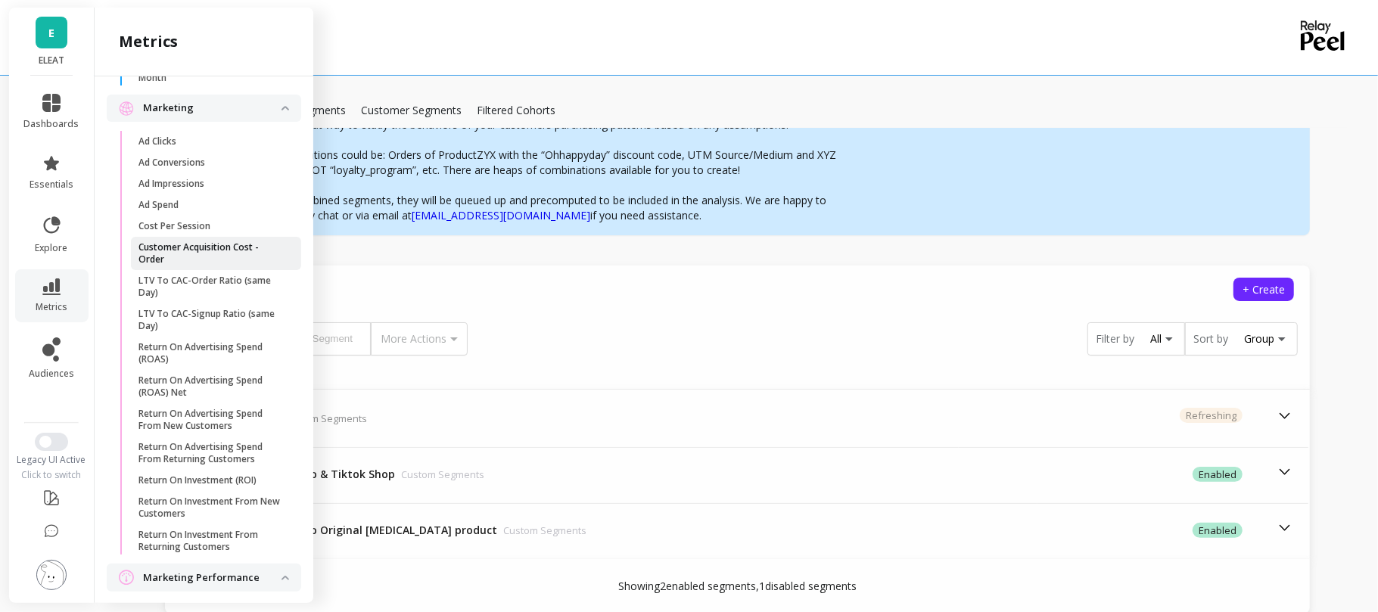
click at [200, 266] on p "Customer Acquisition Cost - Order" at bounding box center [211, 253] width 145 height 24
